Goal: Task Accomplishment & Management: Complete application form

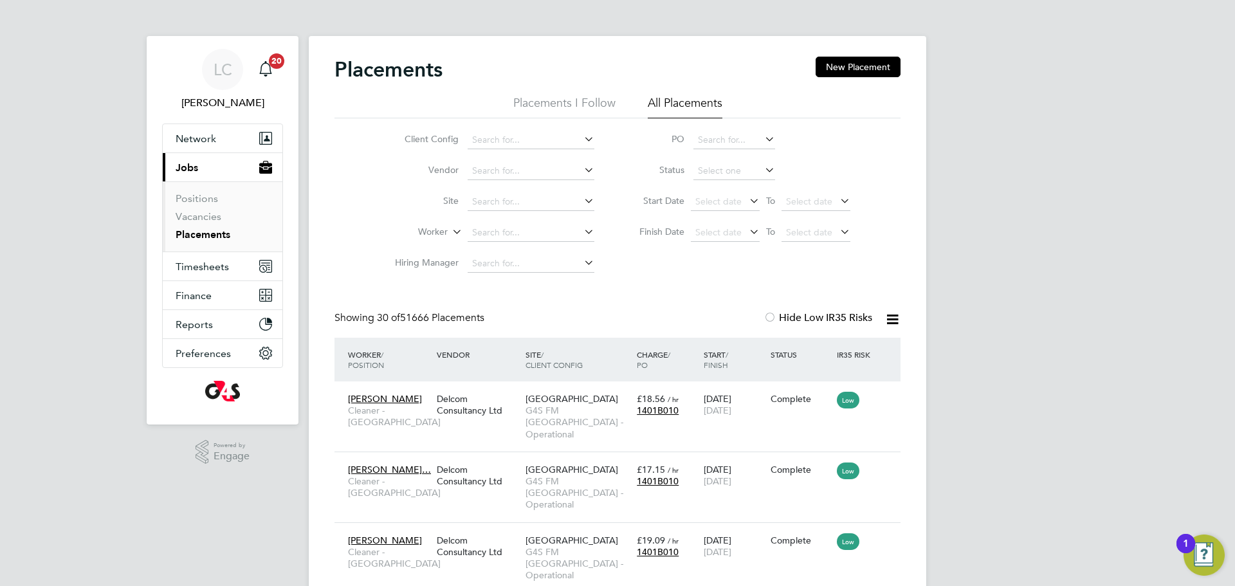
click at [509, 221] on li "Worker" at bounding box center [490, 232] width 242 height 31
click at [513, 228] on input at bounding box center [531, 233] width 127 height 18
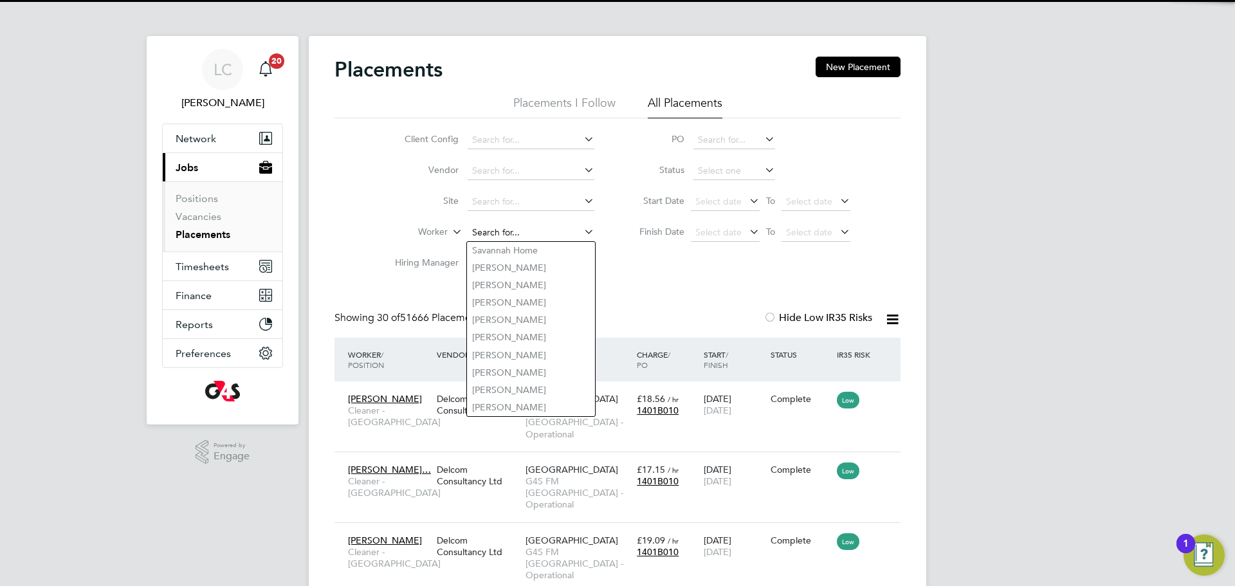
paste input "[PERSON_NAME]"
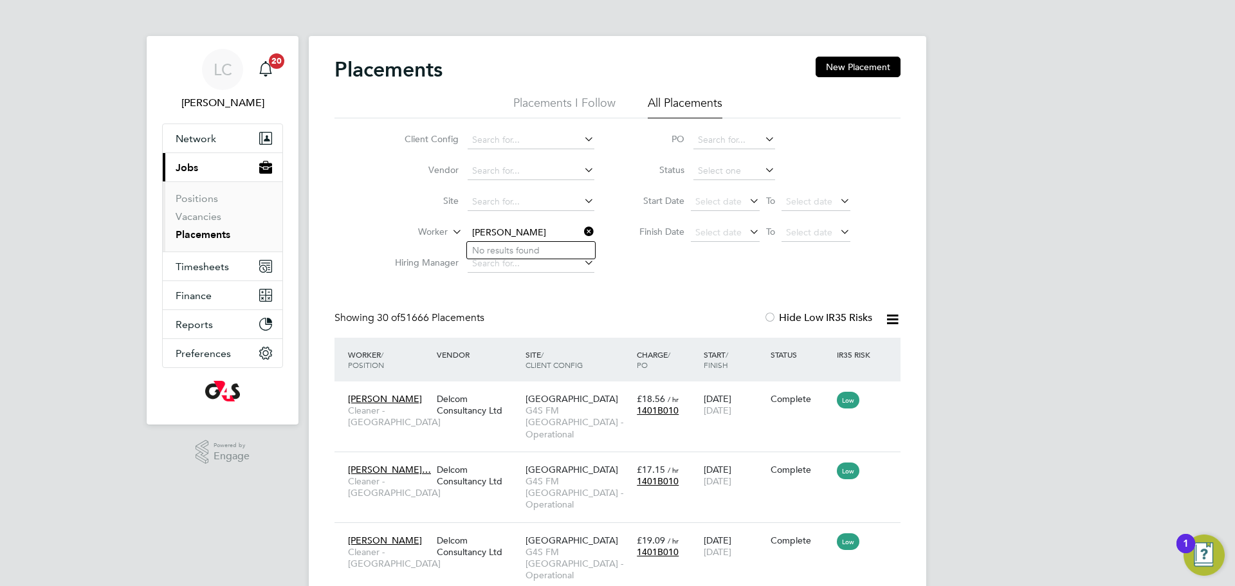
drag, startPoint x: 530, startPoint y: 229, endPoint x: 614, endPoint y: 232, distance: 84.3
click at [614, 232] on div "Client Config Vendor Site Worker [PERSON_NAME] Hiring Manager PO Status Start D…" at bounding box center [618, 198] width 566 height 161
click at [558, 255] on li "[PERSON_NAME]" at bounding box center [533, 250] width 132 height 17
type input "[PERSON_NAME]"
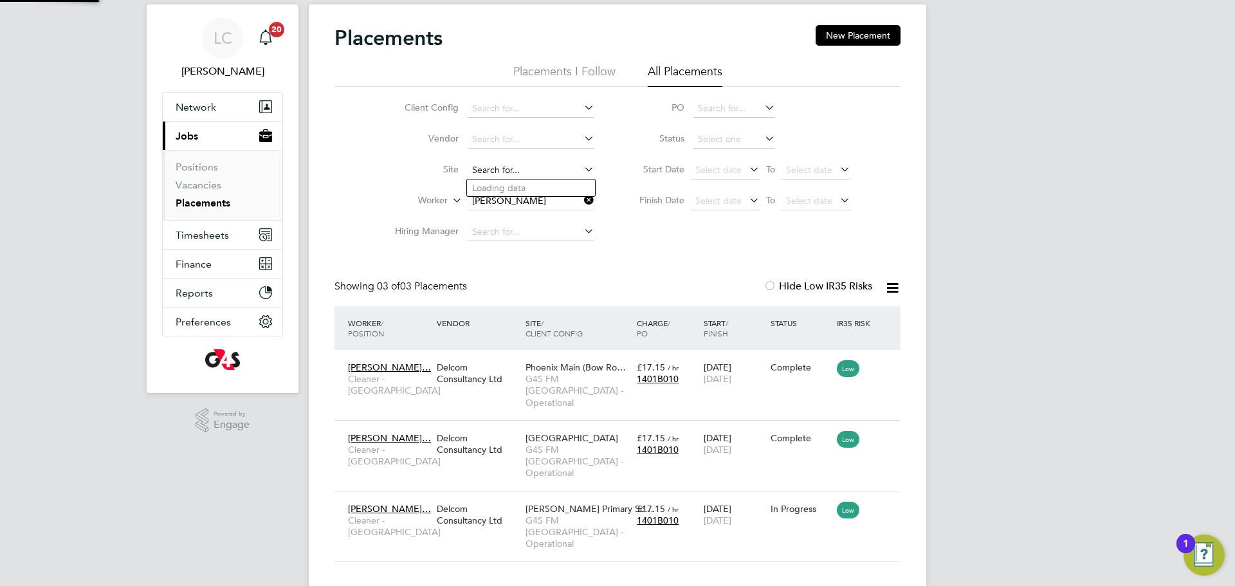
click at [526, 164] on input at bounding box center [531, 170] width 127 height 18
click at [524, 191] on li "Columbia Market Nursery" at bounding box center [531, 188] width 128 height 17
type input "Columbia Market Nursery"
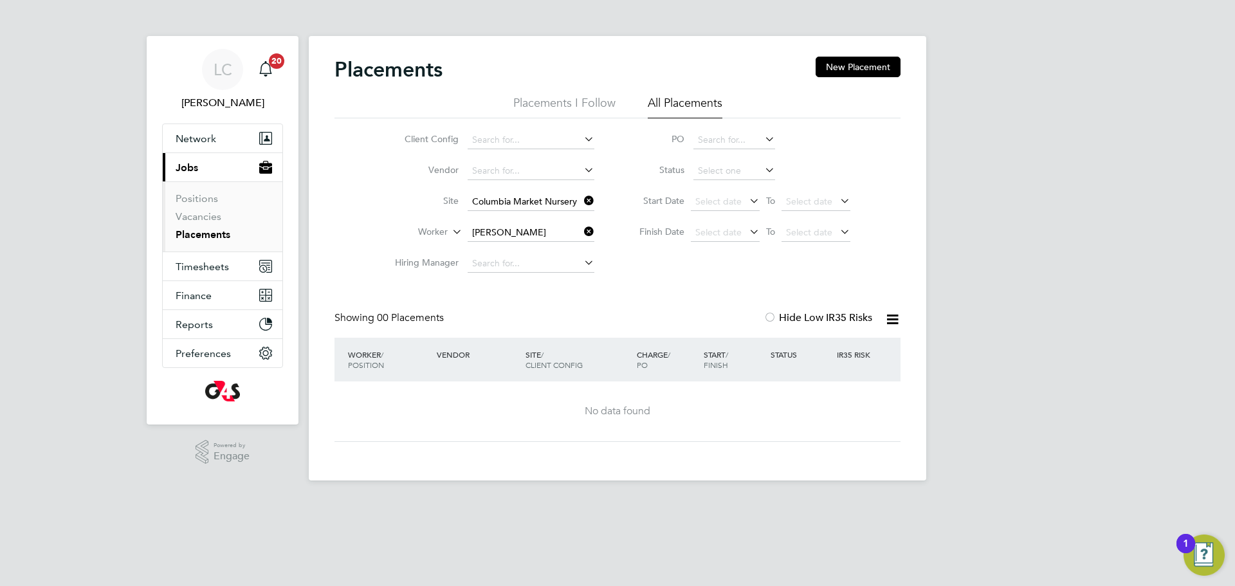
drag, startPoint x: 586, startPoint y: 199, endPoint x: 543, endPoint y: 201, distance: 43.2
click at [582, 199] on icon at bounding box center [582, 201] width 0 height 18
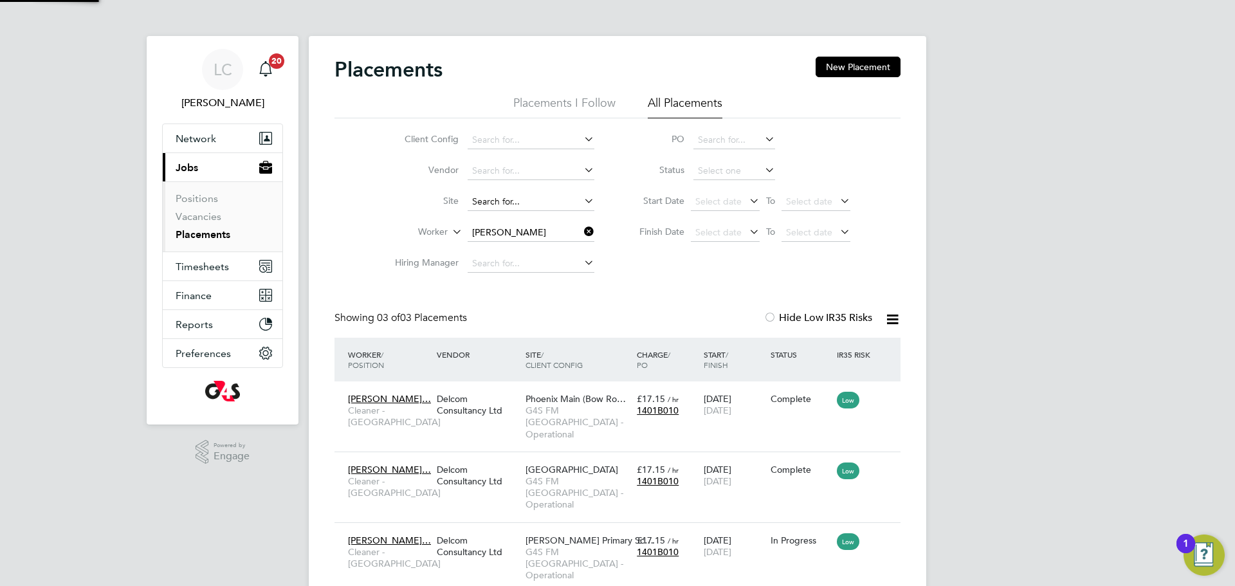
click at [500, 203] on input at bounding box center [531, 202] width 127 height 18
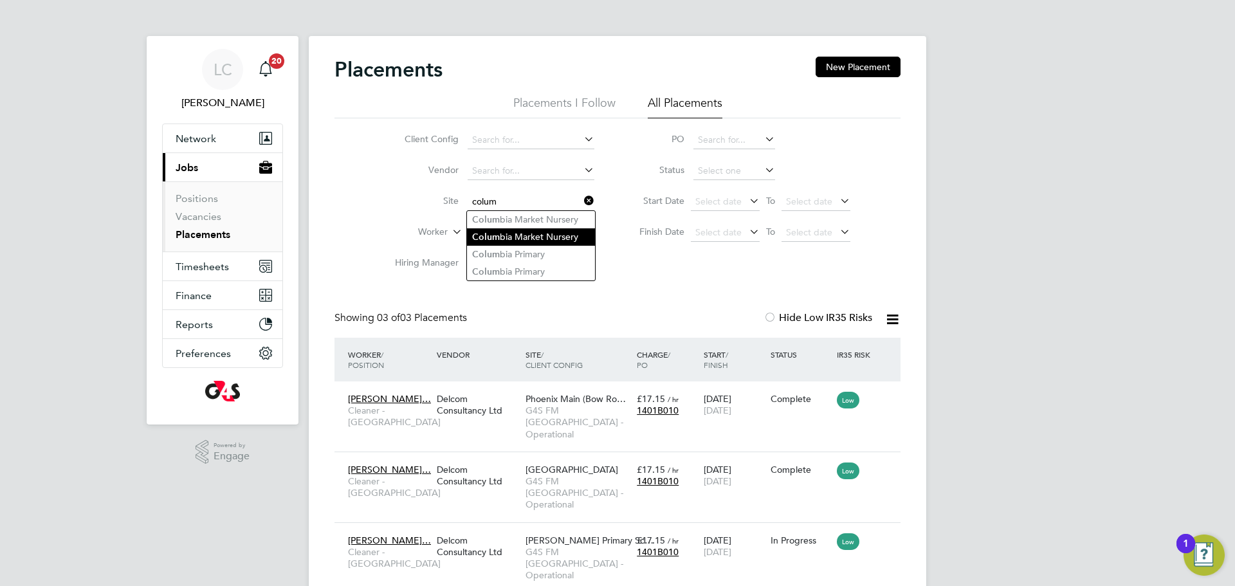
click at [484, 238] on b "Colum" at bounding box center [486, 237] width 28 height 11
type input "Columbia Market Nursery"
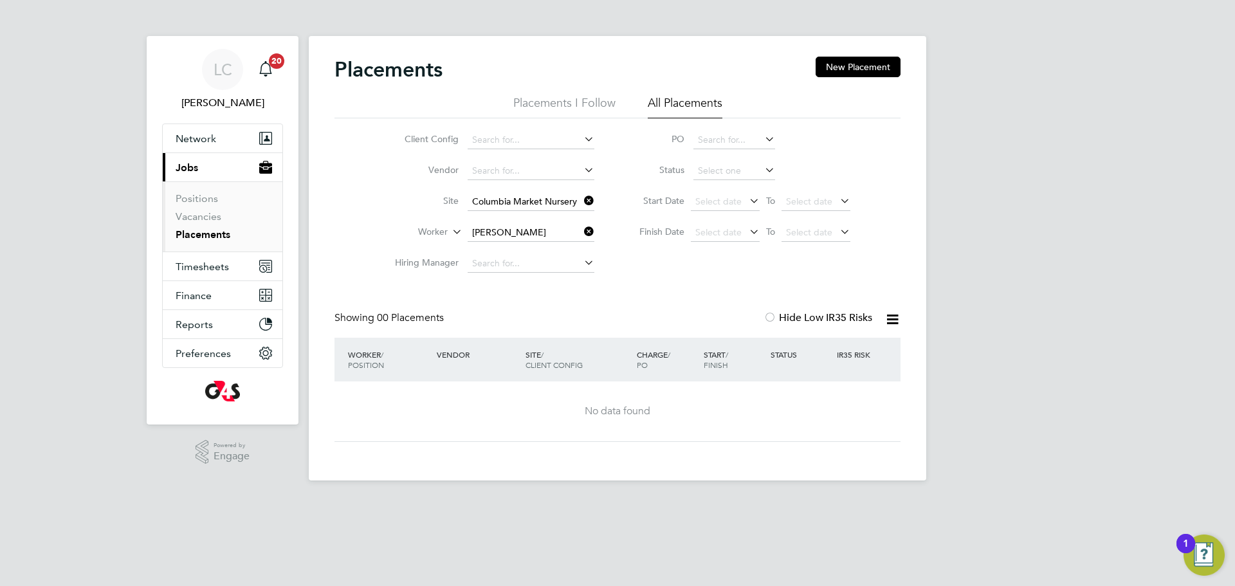
click at [582, 200] on icon at bounding box center [582, 201] width 0 height 18
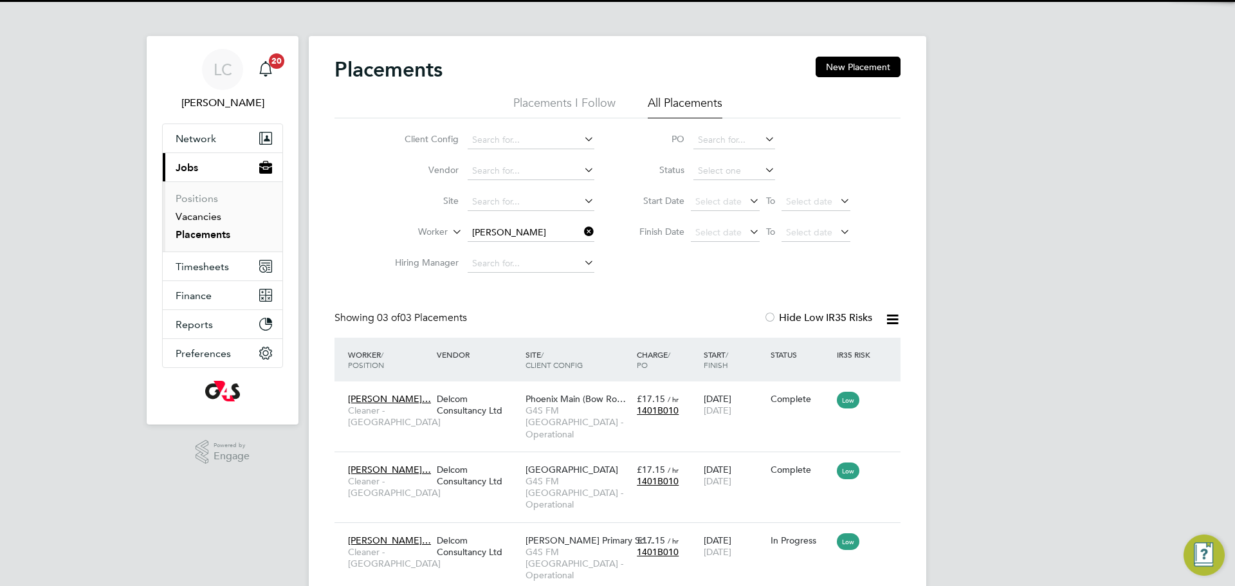
click at [190, 217] on link "Vacancies" at bounding box center [199, 216] width 46 height 12
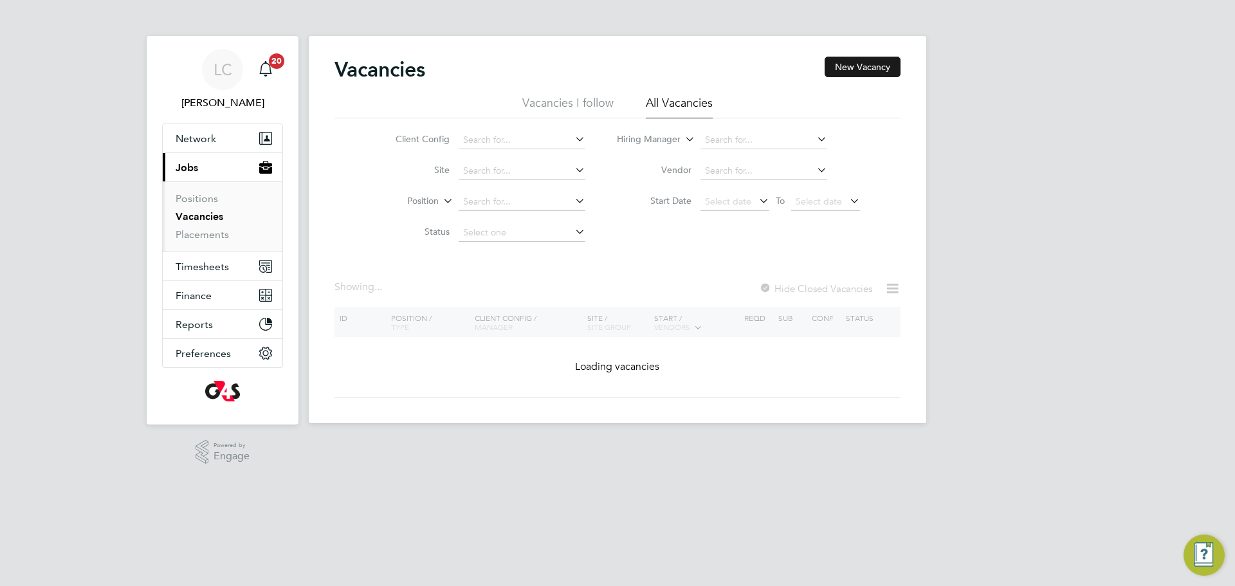
click at [843, 71] on button "New Vacancy" at bounding box center [863, 67] width 76 height 21
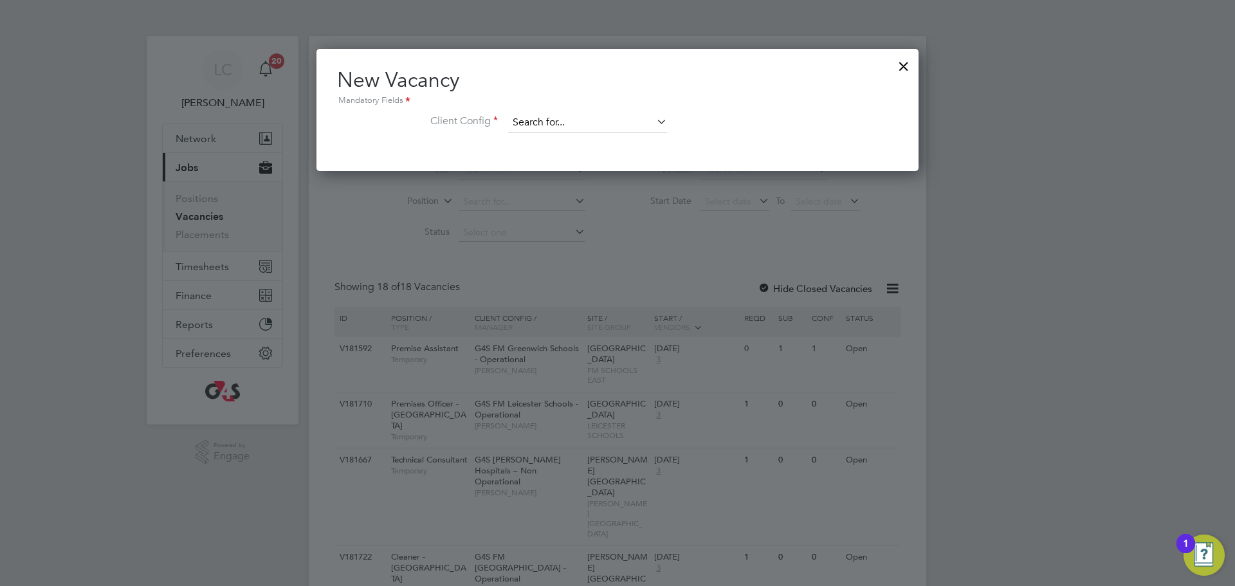
click at [564, 115] on input at bounding box center [587, 122] width 159 height 19
click at [559, 154] on b "Tower" at bounding box center [558, 158] width 25 height 11
type input "G4S FM [GEOGRAPHIC_DATA] - Operational"
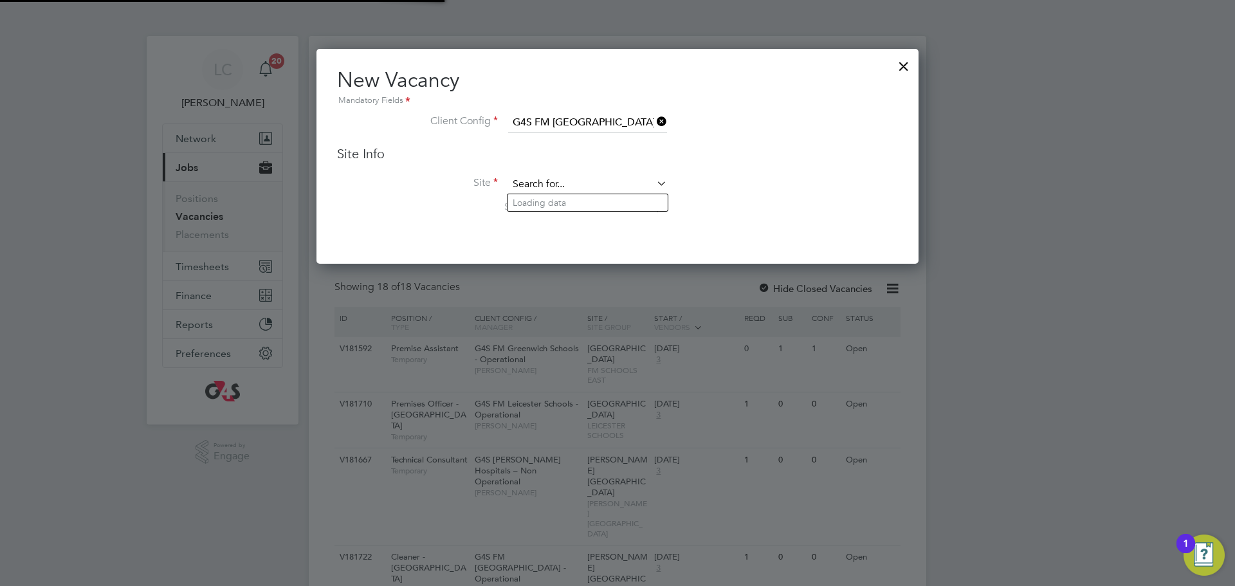
click at [539, 181] on input at bounding box center [587, 184] width 159 height 19
click at [523, 207] on b "Col" at bounding box center [520, 203] width 15 height 11
type input "Columbia Market Nursery"
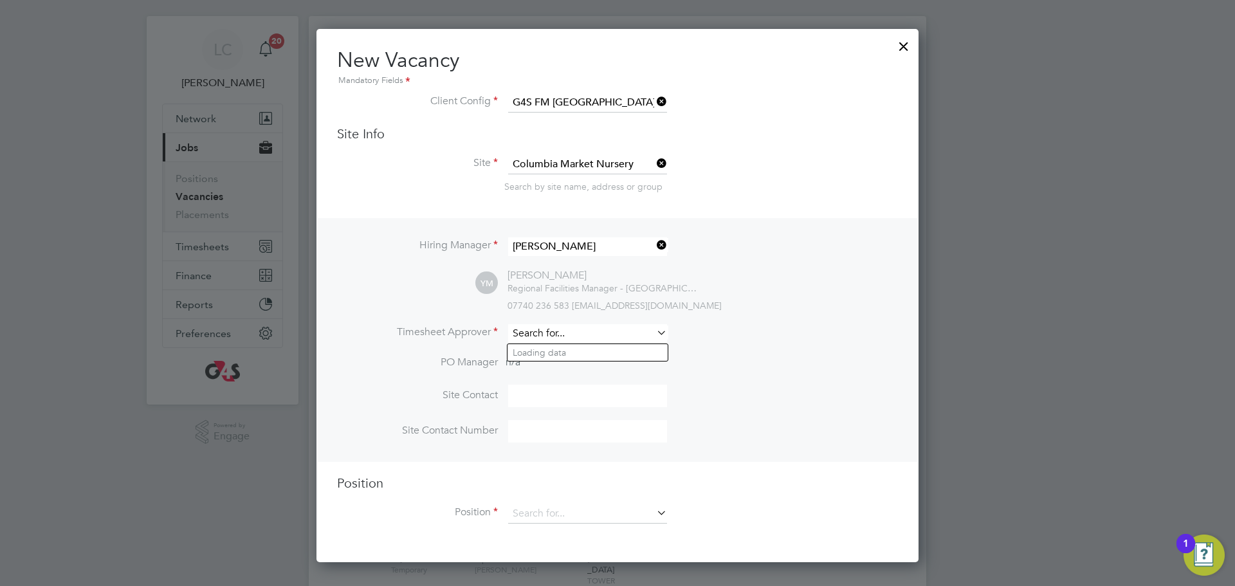
click at [569, 331] on input at bounding box center [587, 333] width 159 height 19
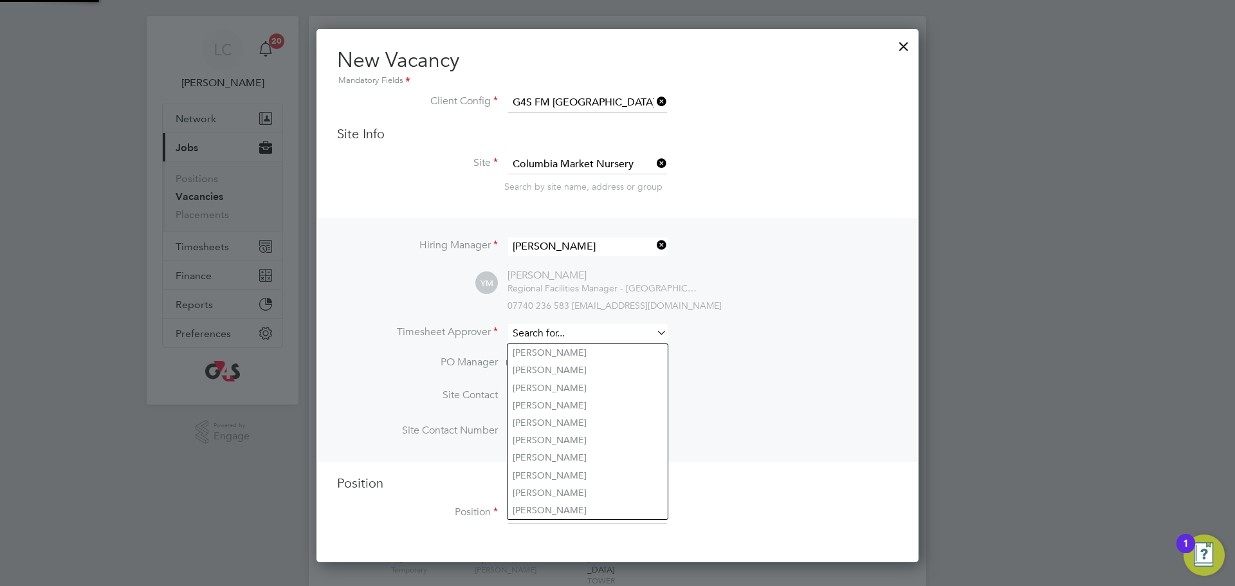
click at [569, 331] on input at bounding box center [587, 333] width 159 height 19
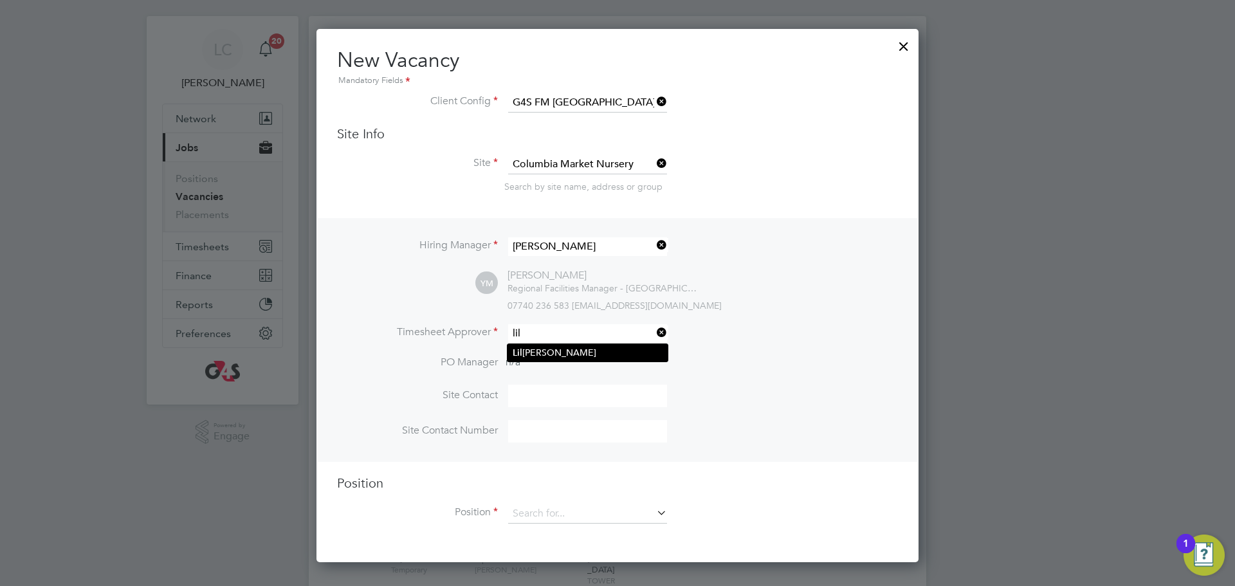
click at [562, 356] on li "[PERSON_NAME]" at bounding box center [588, 352] width 160 height 17
type input "[PERSON_NAME]"
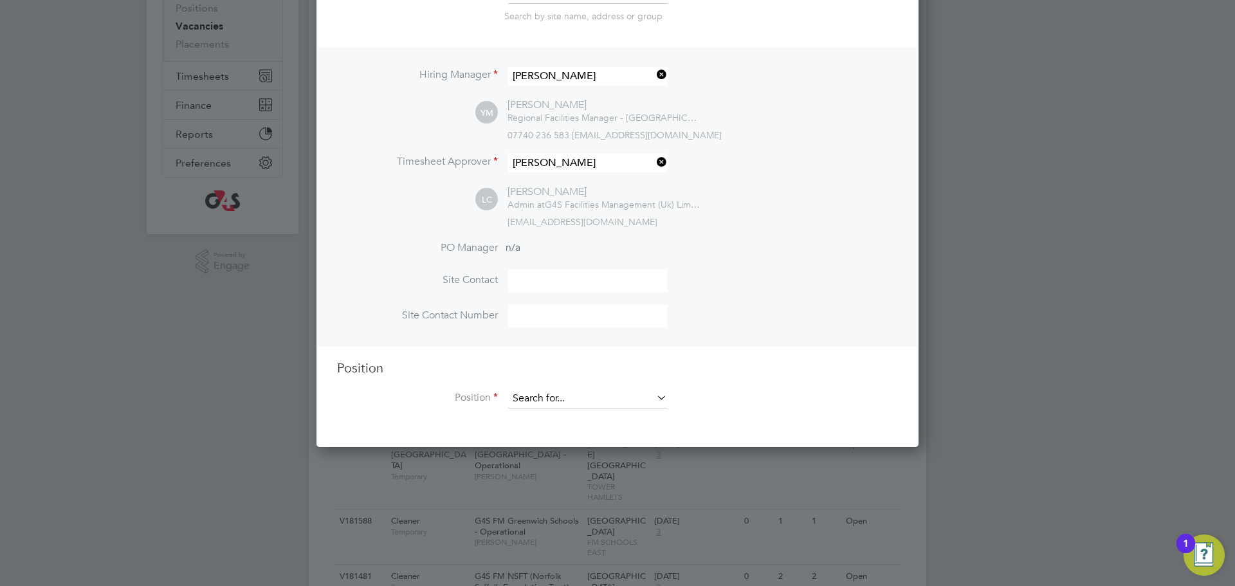
click at [569, 408] on input at bounding box center [587, 398] width 159 height 19
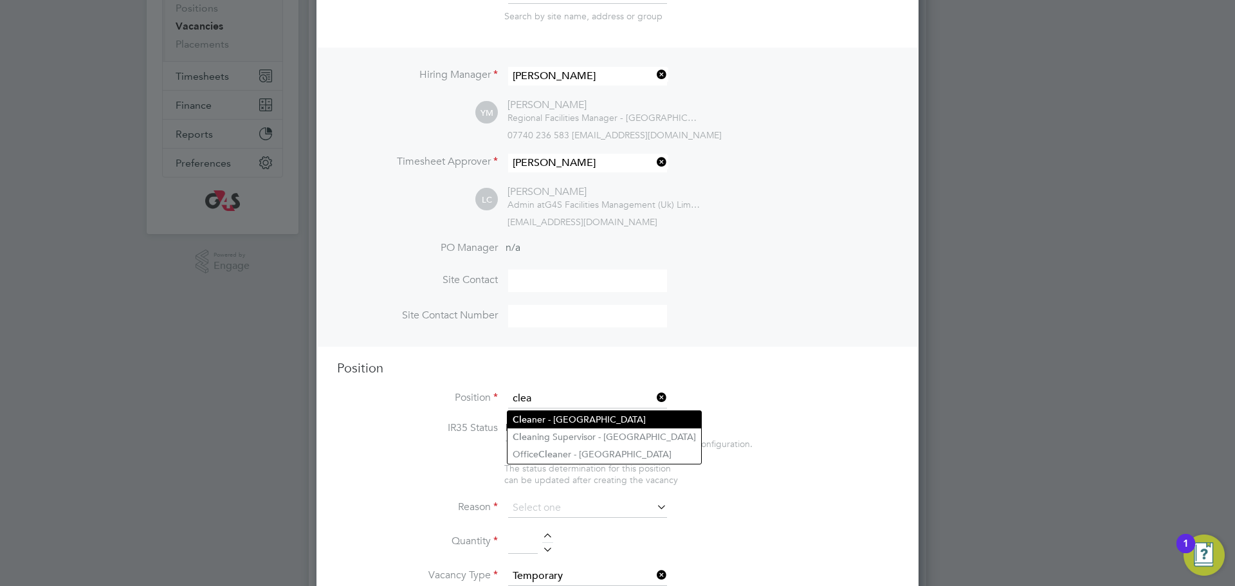
click at [560, 420] on li "Clea ner - [GEOGRAPHIC_DATA]" at bounding box center [605, 419] width 194 height 17
type input "Cleaner - [GEOGRAPHIC_DATA]"
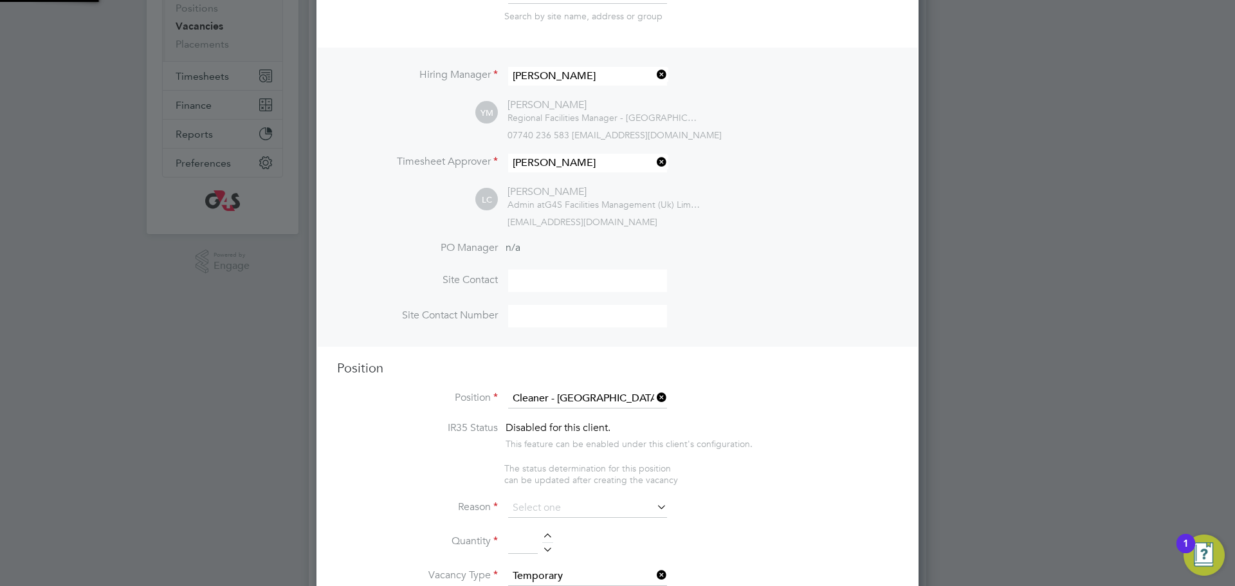
type textarea "**Lor Ipsumdolorsitame** ▪ Co adipi eli sed doeiusmo temporin, utlabo etdo mag …"
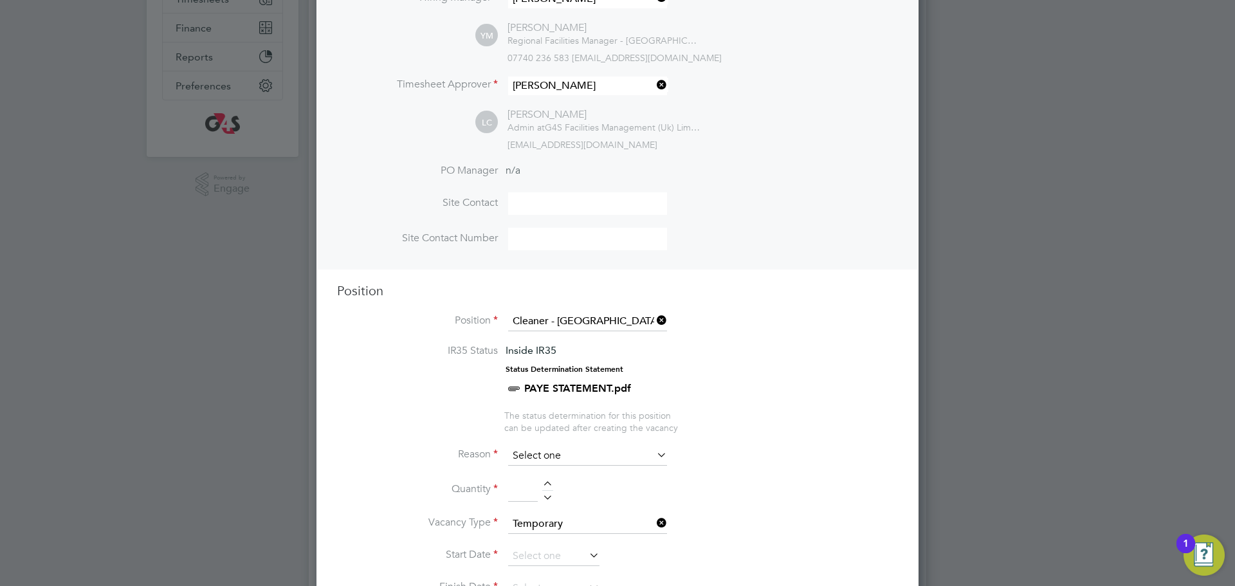
click at [544, 449] on input at bounding box center [587, 456] width 159 height 19
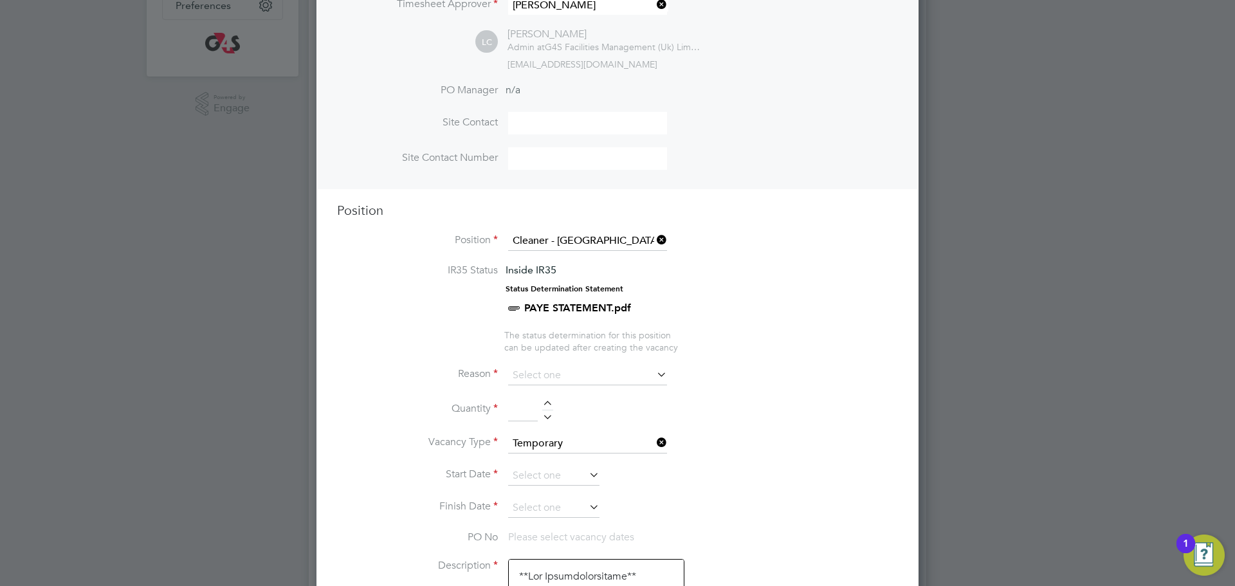
click at [549, 516] on li "Replacement" at bounding box center [588, 514] width 160 height 17
type input "Replacement"
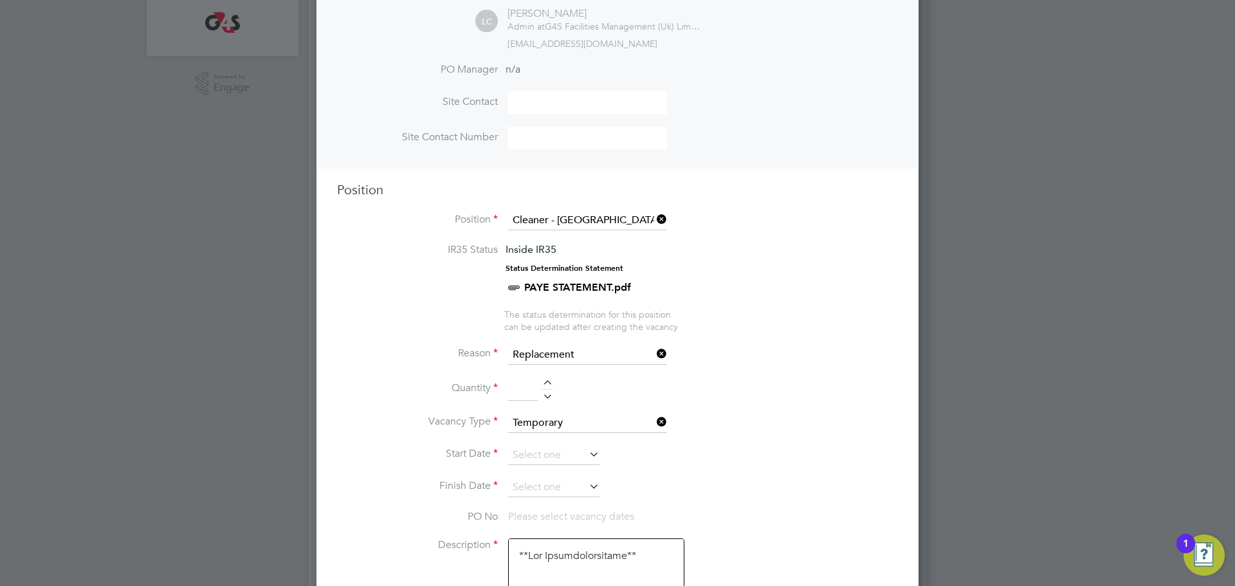
drag, startPoint x: 548, startPoint y: 382, endPoint x: 544, endPoint y: 473, distance: 90.8
click at [547, 383] on div at bounding box center [547, 384] width 11 height 9
type input "1"
click at [541, 460] on input at bounding box center [553, 455] width 91 height 19
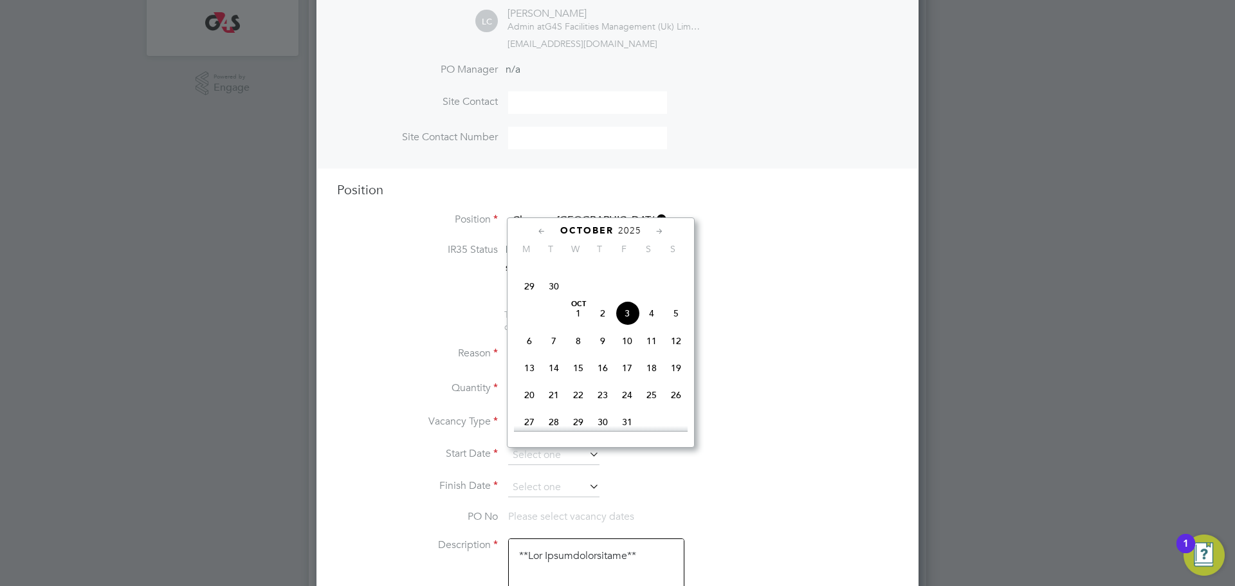
click at [605, 326] on span "2" at bounding box center [603, 313] width 24 height 24
type input "[DATE]"
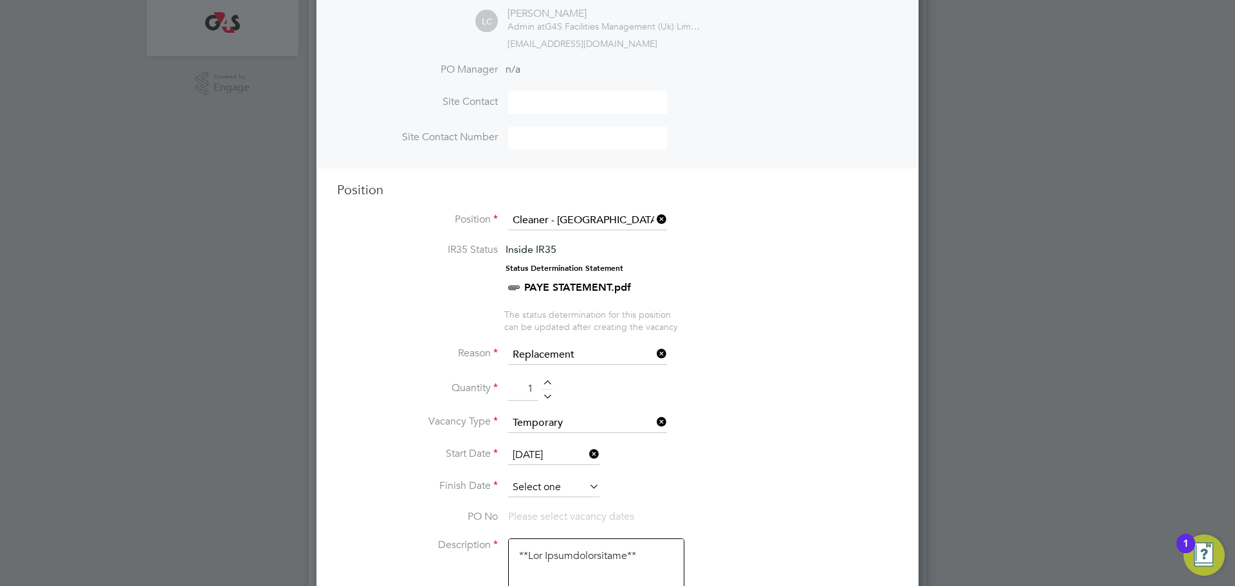
click at [551, 490] on input at bounding box center [553, 487] width 91 height 19
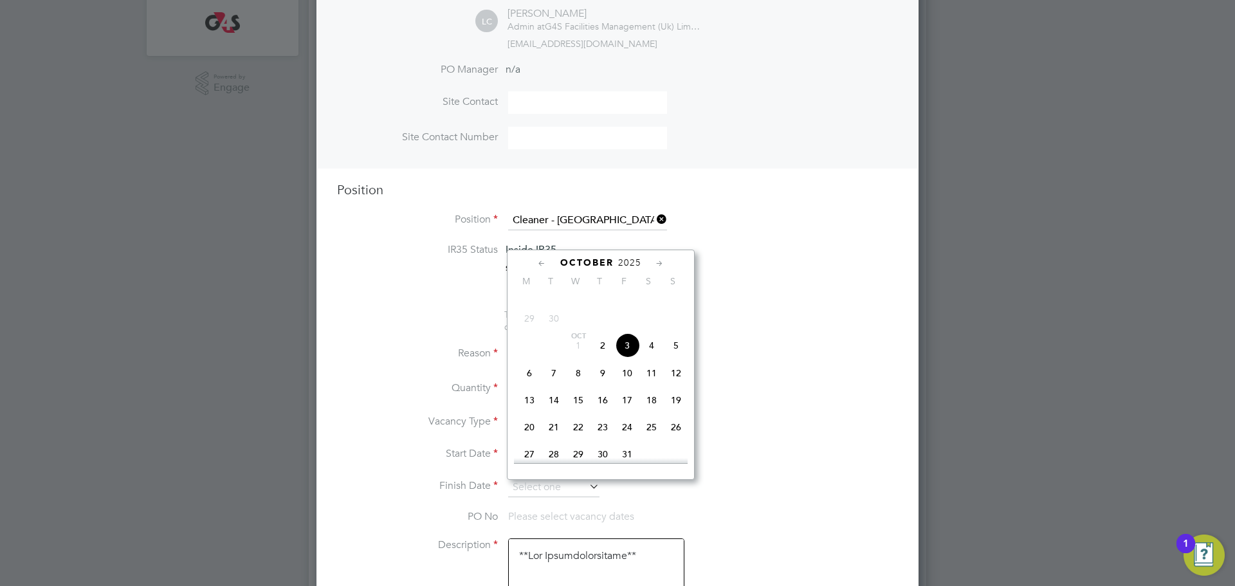
click at [627, 358] on span "3" at bounding box center [627, 345] width 24 height 24
type input "[DATE]"
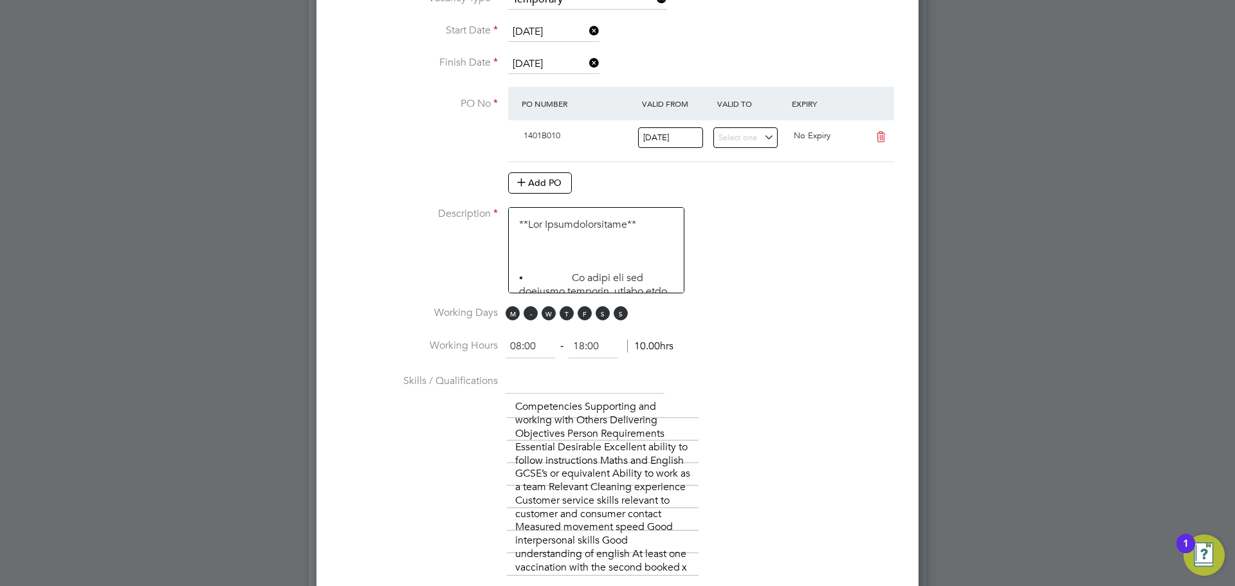
drag, startPoint x: 513, startPoint y: 311, endPoint x: 524, endPoint y: 319, distance: 13.4
click at [516, 315] on span "M" at bounding box center [513, 313] width 14 height 14
click at [526, 318] on span "T" at bounding box center [531, 313] width 14 height 14
click at [539, 315] on span "M T W T F S S" at bounding box center [569, 313] width 126 height 14
drag, startPoint x: 603, startPoint y: 316, endPoint x: 618, endPoint y: 316, distance: 14.8
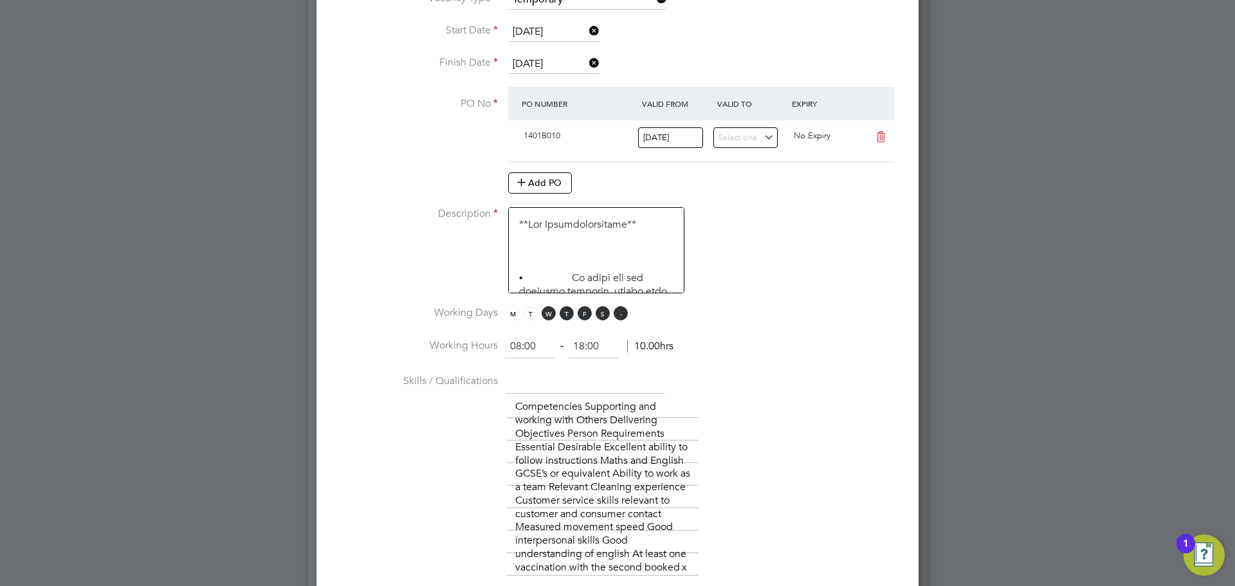
click at [605, 316] on span "S" at bounding box center [603, 313] width 14 height 14
drag, startPoint x: 618, startPoint y: 316, endPoint x: 578, endPoint y: 317, distance: 39.9
click at [616, 316] on span "S" at bounding box center [621, 313] width 14 height 14
click at [546, 318] on span "W" at bounding box center [549, 313] width 14 height 14
drag, startPoint x: 550, startPoint y: 349, endPoint x: 492, endPoint y: 358, distance: 59.3
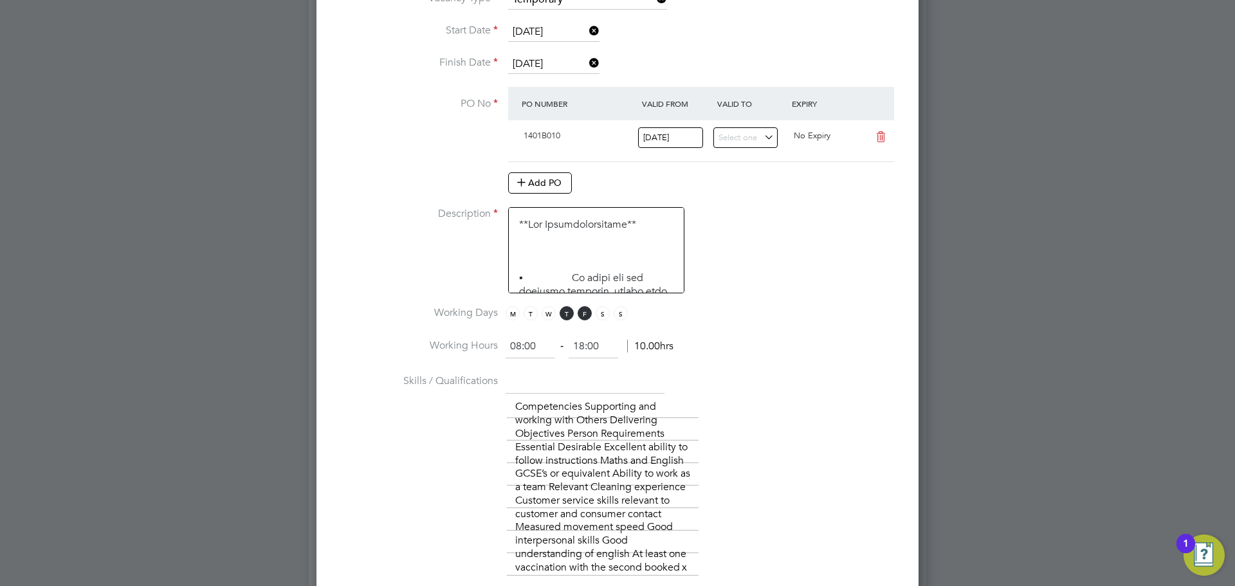
click at [479, 351] on li "Working Hours 08:00 ‐ 18:00 10.00hrs" at bounding box center [617, 353] width 561 height 36
type input "15:30"
click at [726, 417] on div "The list will appear here... Competencies Supporting and working with Others De…" at bounding box center [702, 499] width 391 height 207
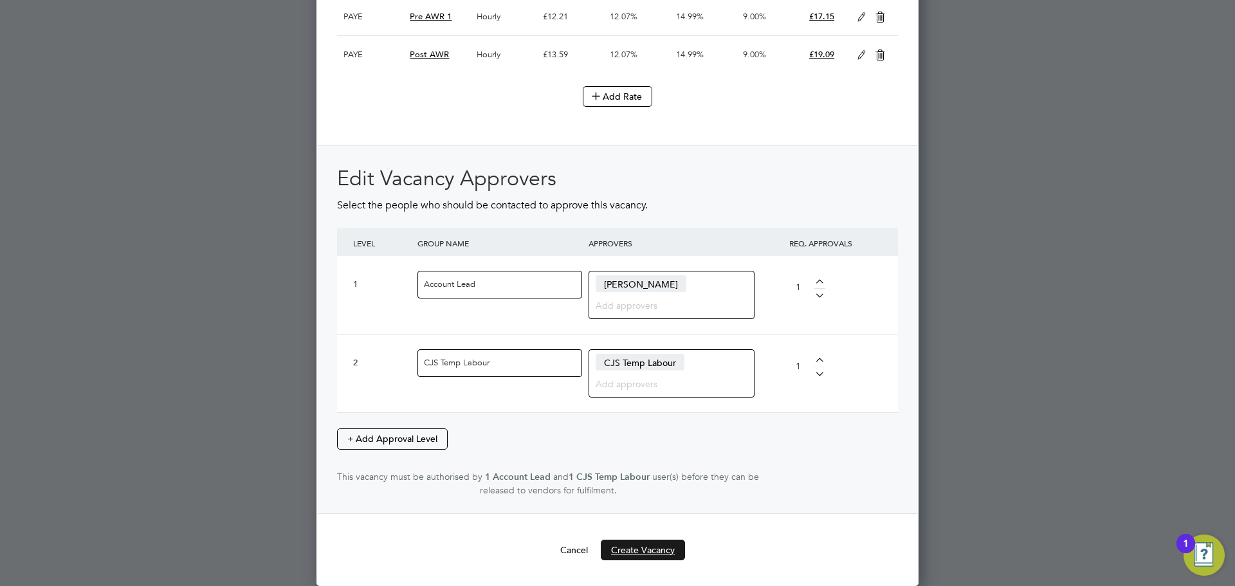
click at [643, 543] on button "Create Vacancy" at bounding box center [643, 550] width 84 height 21
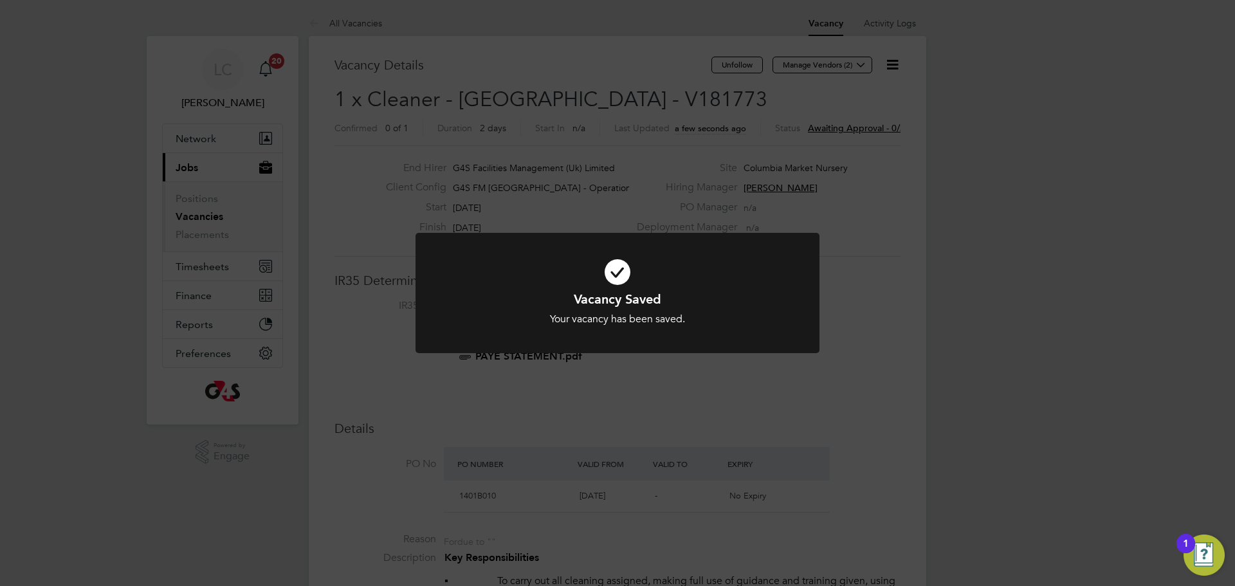
drag, startPoint x: 605, startPoint y: 123, endPoint x: 607, endPoint y: 109, distance: 14.4
click at [604, 121] on div "Vacancy Saved Your vacancy has been saved. Cancel Okay" at bounding box center [617, 293] width 1235 height 586
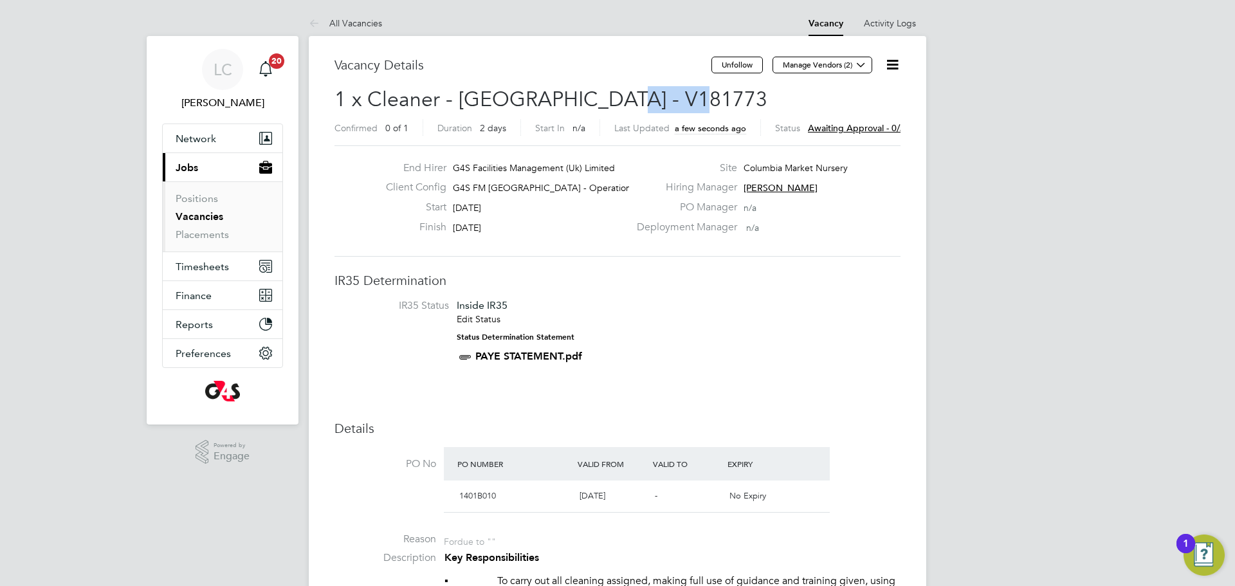
drag, startPoint x: 605, startPoint y: 95, endPoint x: 724, endPoint y: 99, distance: 119.1
click at [724, 99] on h2 "1 x Cleaner - [GEOGRAPHIC_DATA] - V181773 Confirmed 0 of 1 Duration 2 days Star…" at bounding box center [618, 113] width 566 height 54
copy span "V181773"
click at [868, 61] on button "Manage Vendors (2)" at bounding box center [823, 65] width 100 height 17
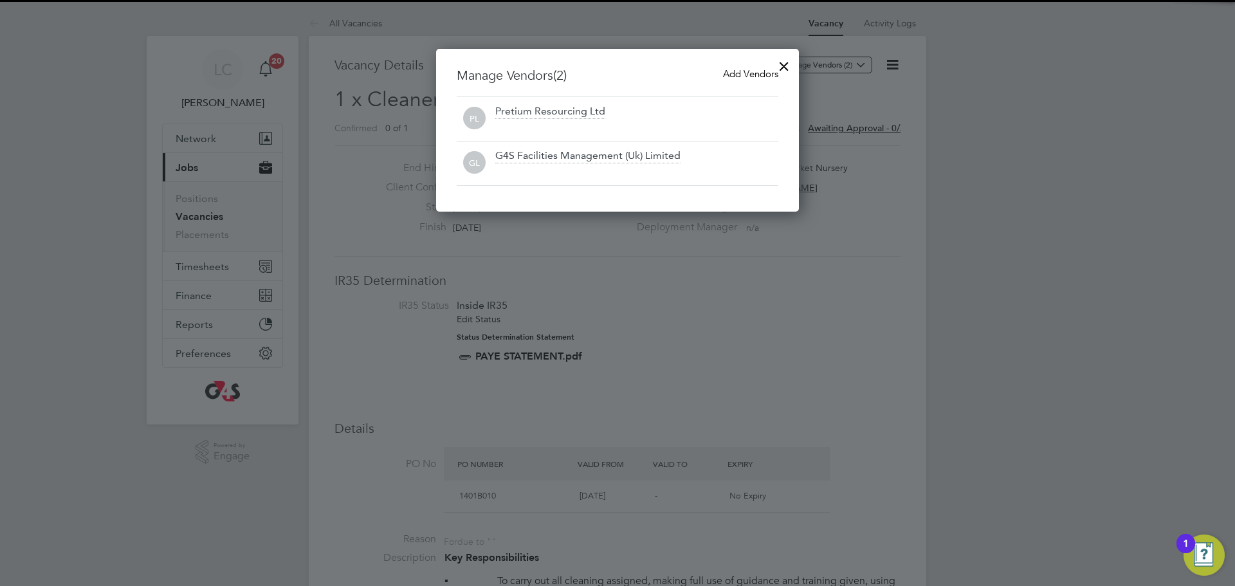
click at [746, 73] on span "Add Vendors" at bounding box center [750, 74] width 55 height 12
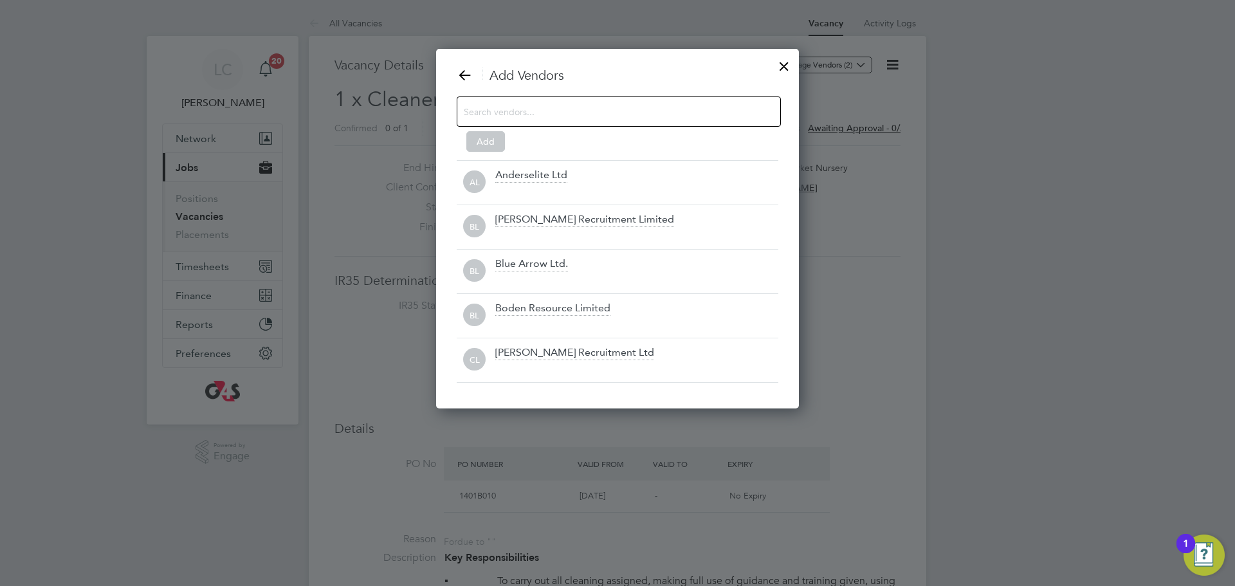
click at [549, 116] on input at bounding box center [609, 111] width 290 height 17
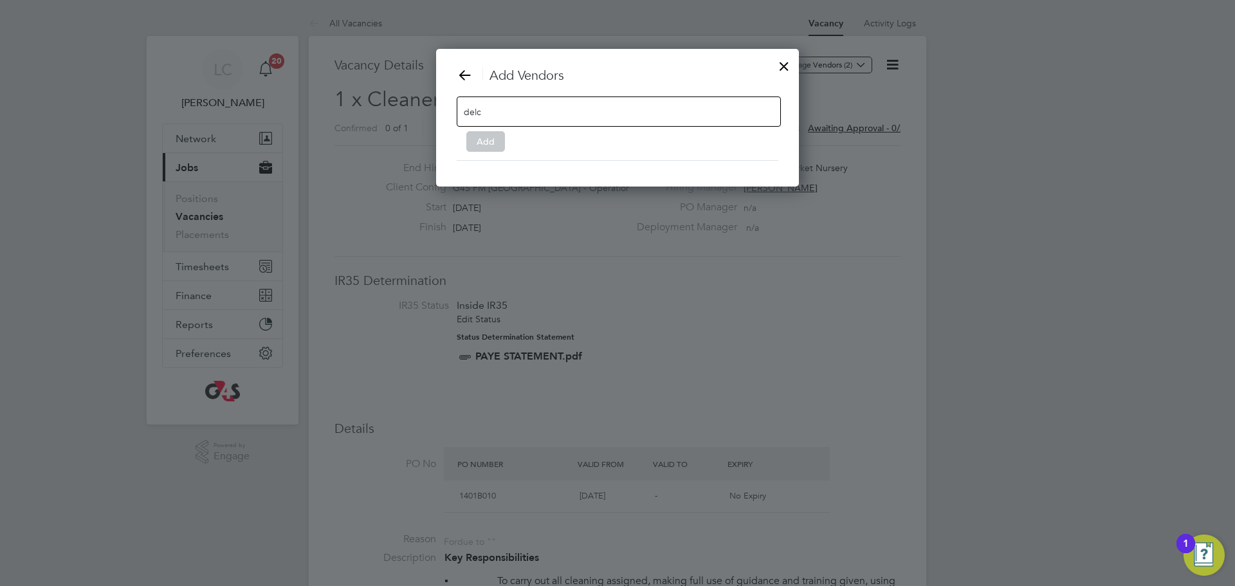
scroll to position [6, 6]
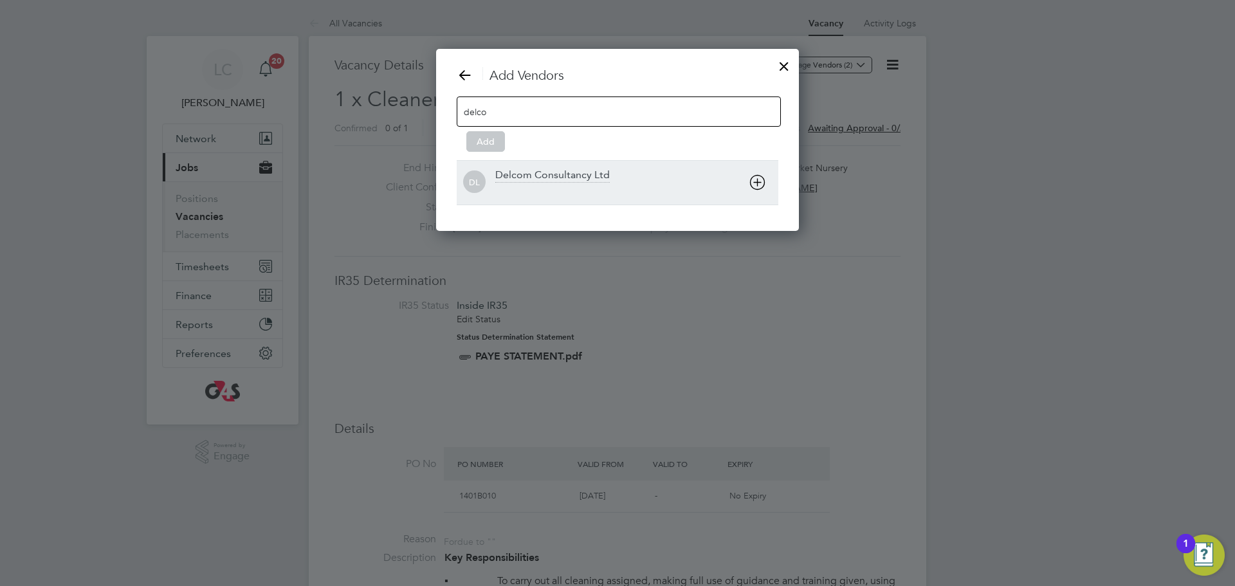
type input "delco"
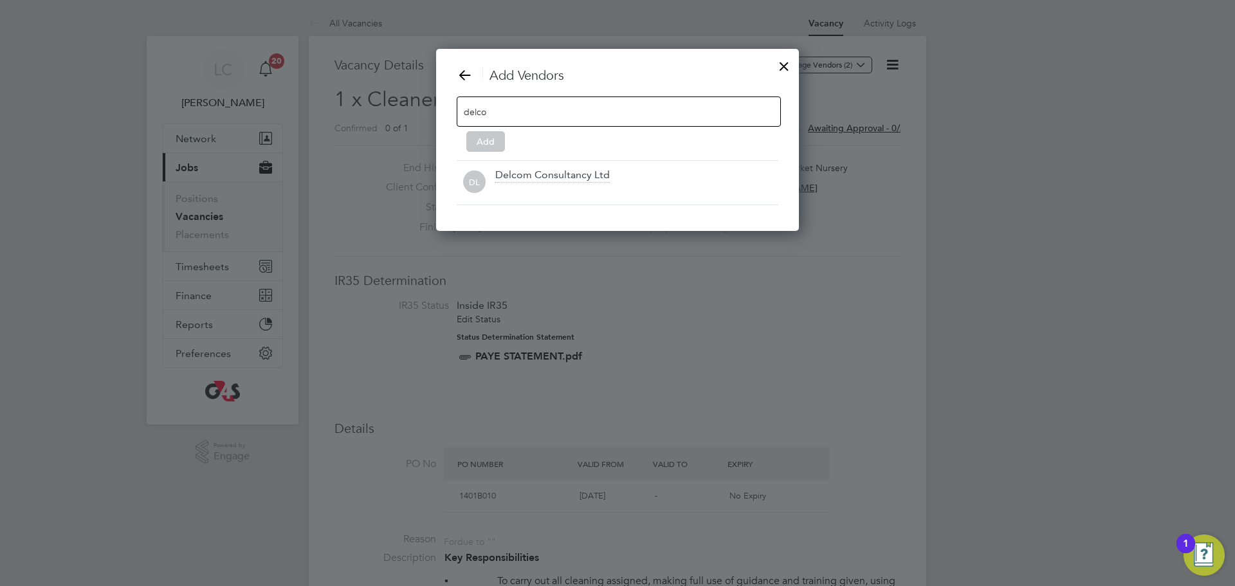
click at [530, 192] on div at bounding box center [636, 191] width 283 height 13
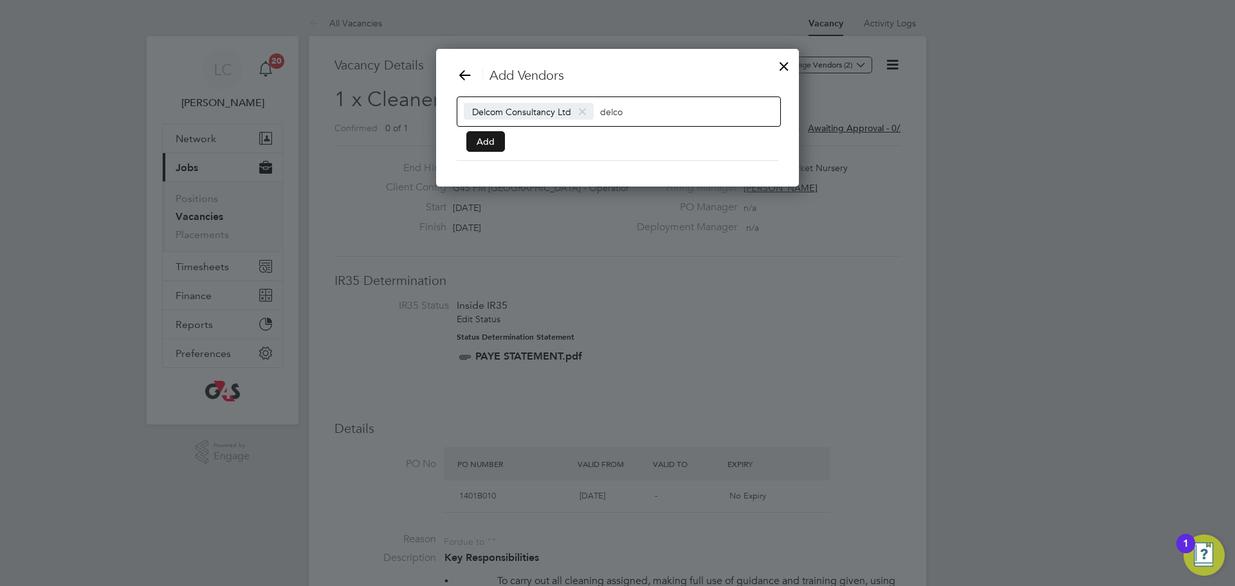
click at [493, 151] on button "Add" at bounding box center [485, 141] width 39 height 21
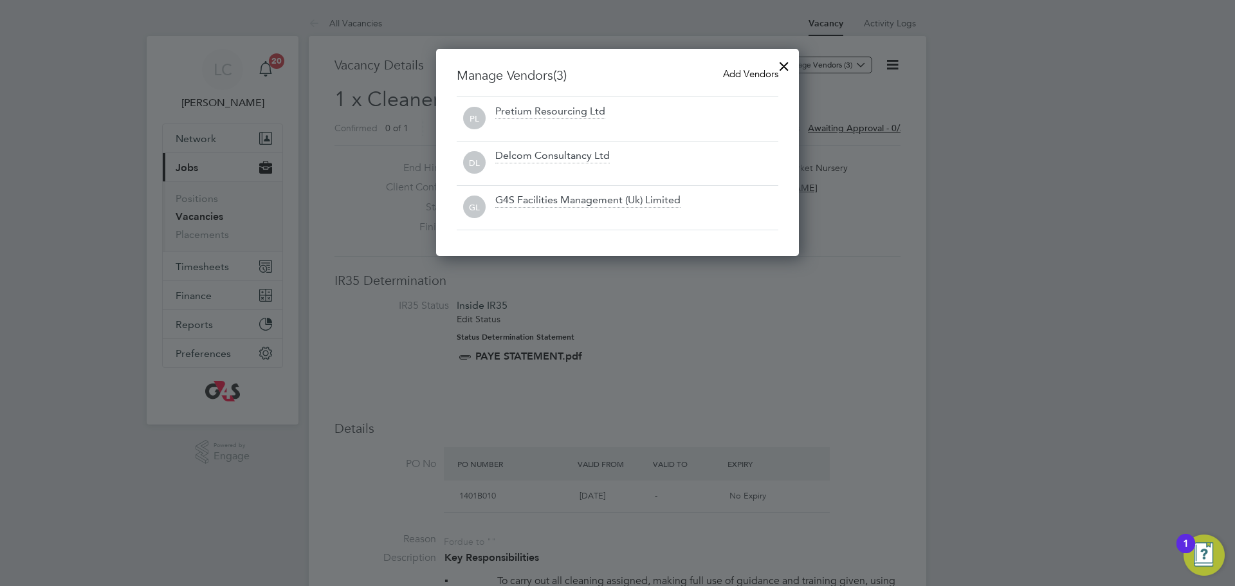
click at [793, 70] on div at bounding box center [784, 62] width 23 height 23
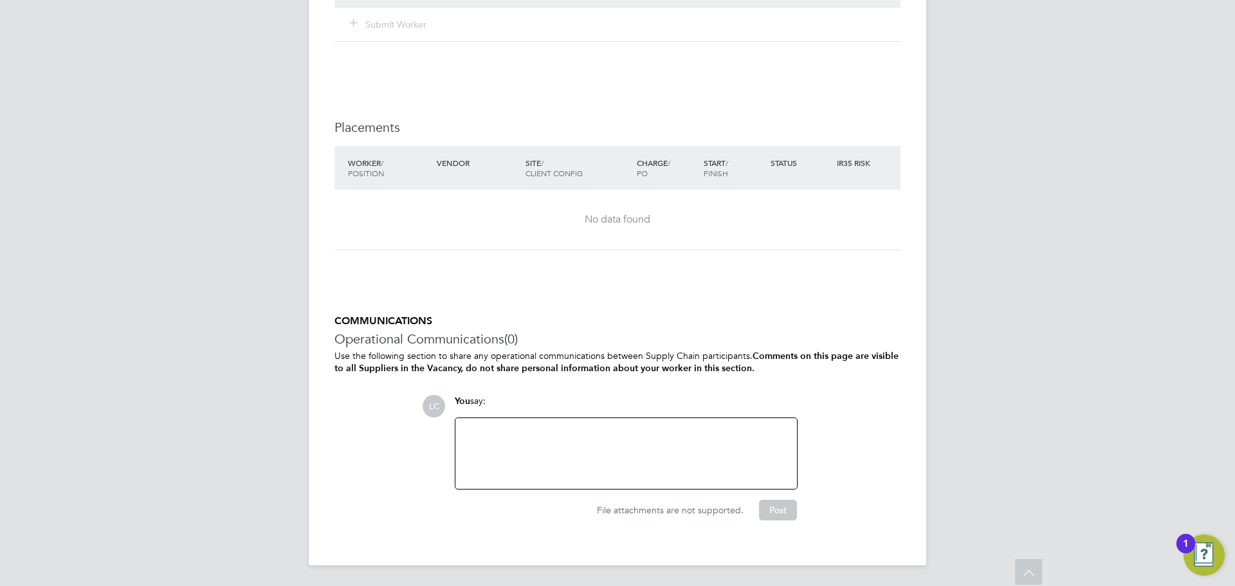
drag, startPoint x: 591, startPoint y: 449, endPoint x: 602, endPoint y: 432, distance: 20.9
click at [592, 448] on div at bounding box center [626, 453] width 326 height 55
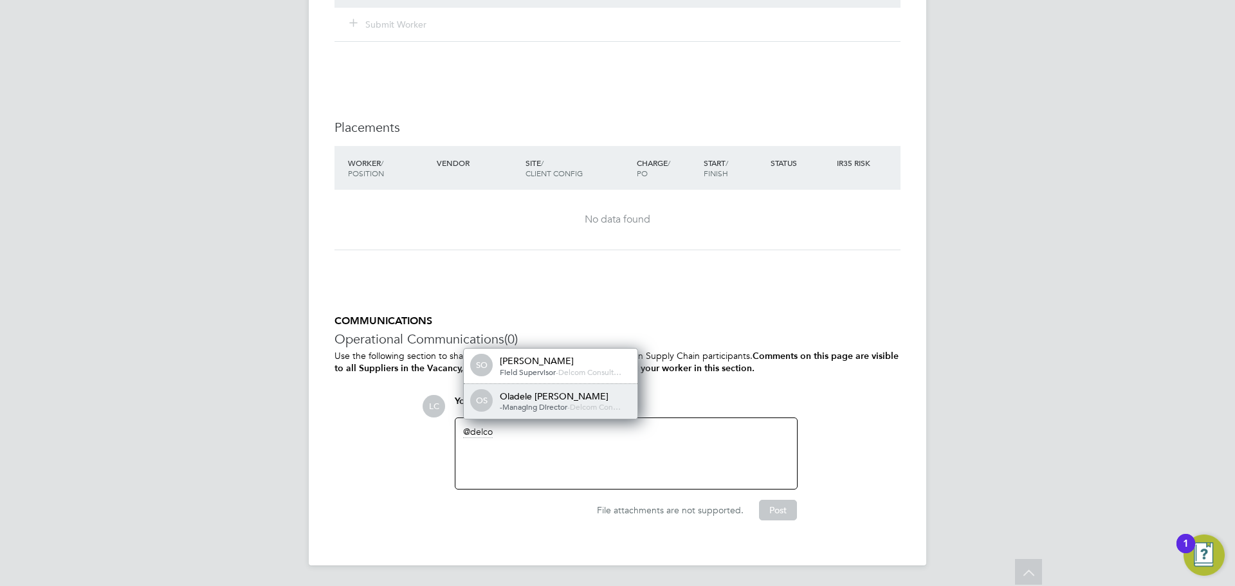
click at [576, 401] on div "Oladele [PERSON_NAME] -Managing Director - Delcom Con…" at bounding box center [564, 402] width 129 height 22
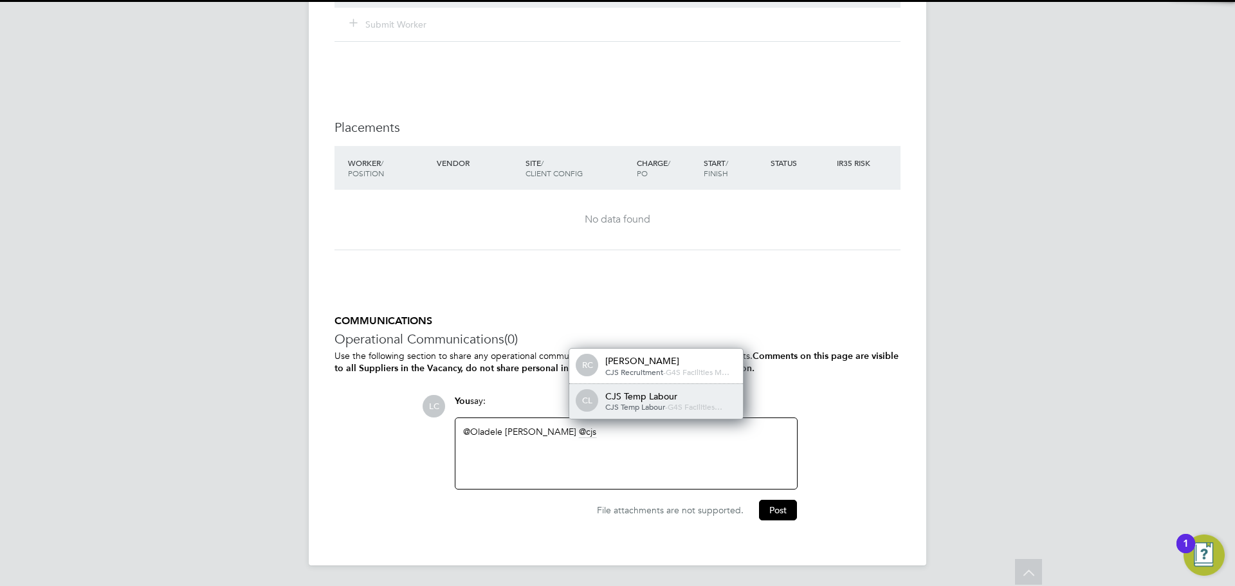
click at [596, 399] on span "CL" at bounding box center [587, 401] width 21 height 21
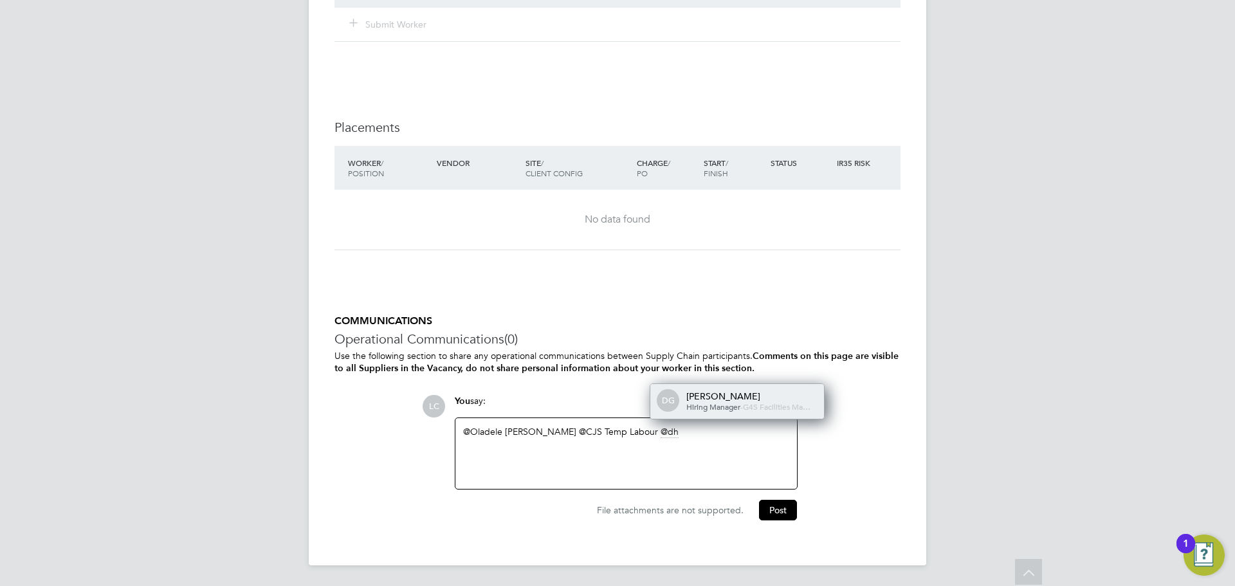
click at [665, 407] on div "DG [PERSON_NAME] Hiring Manager - G4S Facilities Ma…" at bounding box center [737, 401] width 174 height 35
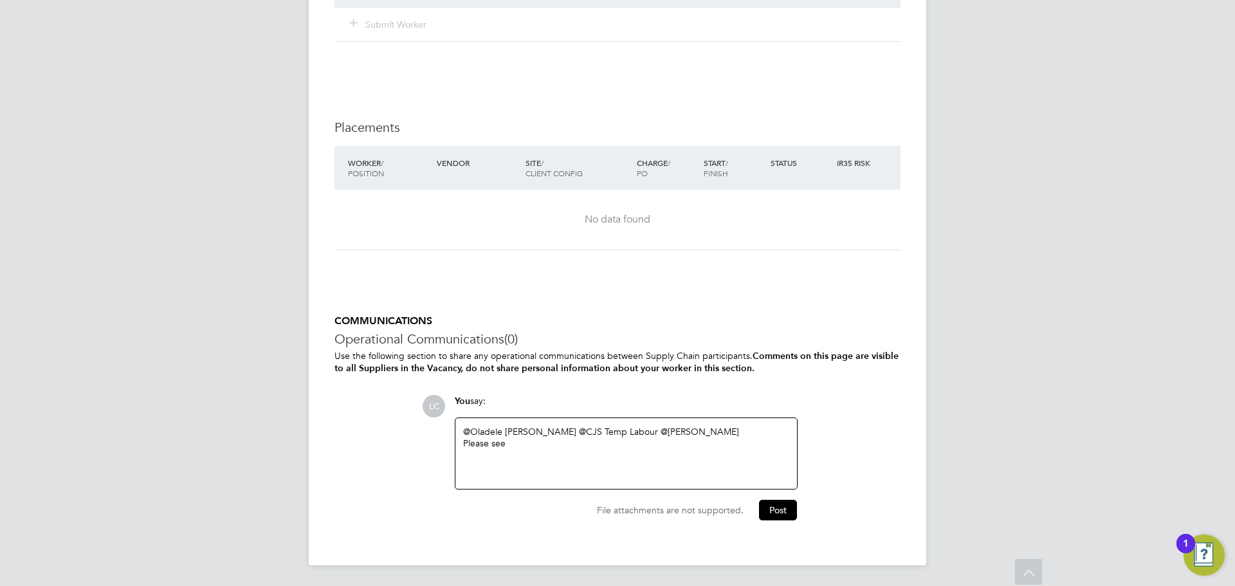
drag, startPoint x: 491, startPoint y: 446, endPoint x: 549, endPoint y: 455, distance: 59.2
click at [541, 455] on div "@Oladele [PERSON_NAME] ​ @CJS Temp Labour ​ @[PERSON_NAME] ​ Please see" at bounding box center [626, 453] width 326 height 55
click at [698, 441] on div "Please attach [PERSON_NAME]" at bounding box center [626, 444] width 326 height 12
click at [771, 508] on button "Post" at bounding box center [778, 510] width 38 height 21
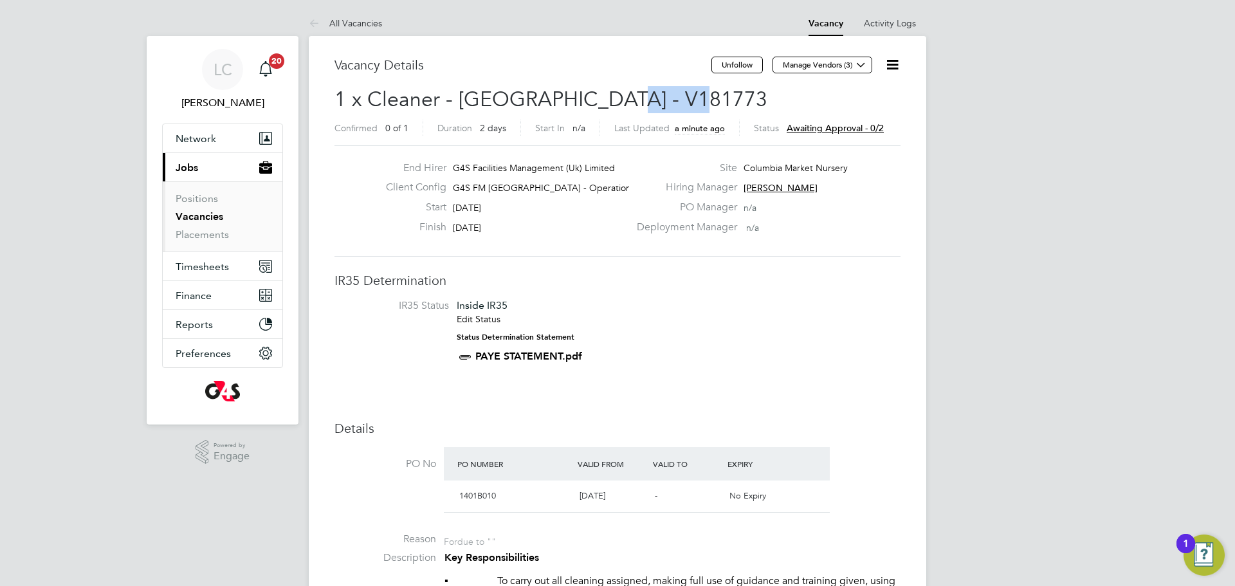
drag, startPoint x: 607, startPoint y: 93, endPoint x: 679, endPoint y: 103, distance: 73.4
click at [679, 103] on span "1 x Cleaner - [GEOGRAPHIC_DATA] - V181773" at bounding box center [551, 99] width 433 height 25
copy span "V181773"
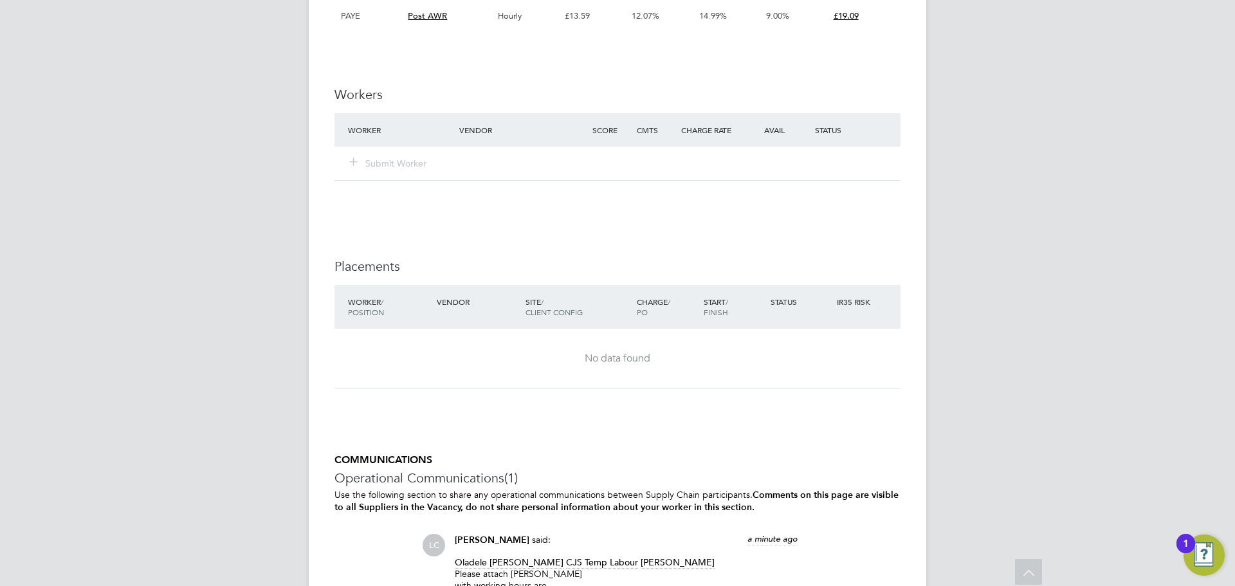
scroll to position [1679, 0]
